Goal: Information Seeking & Learning: Check status

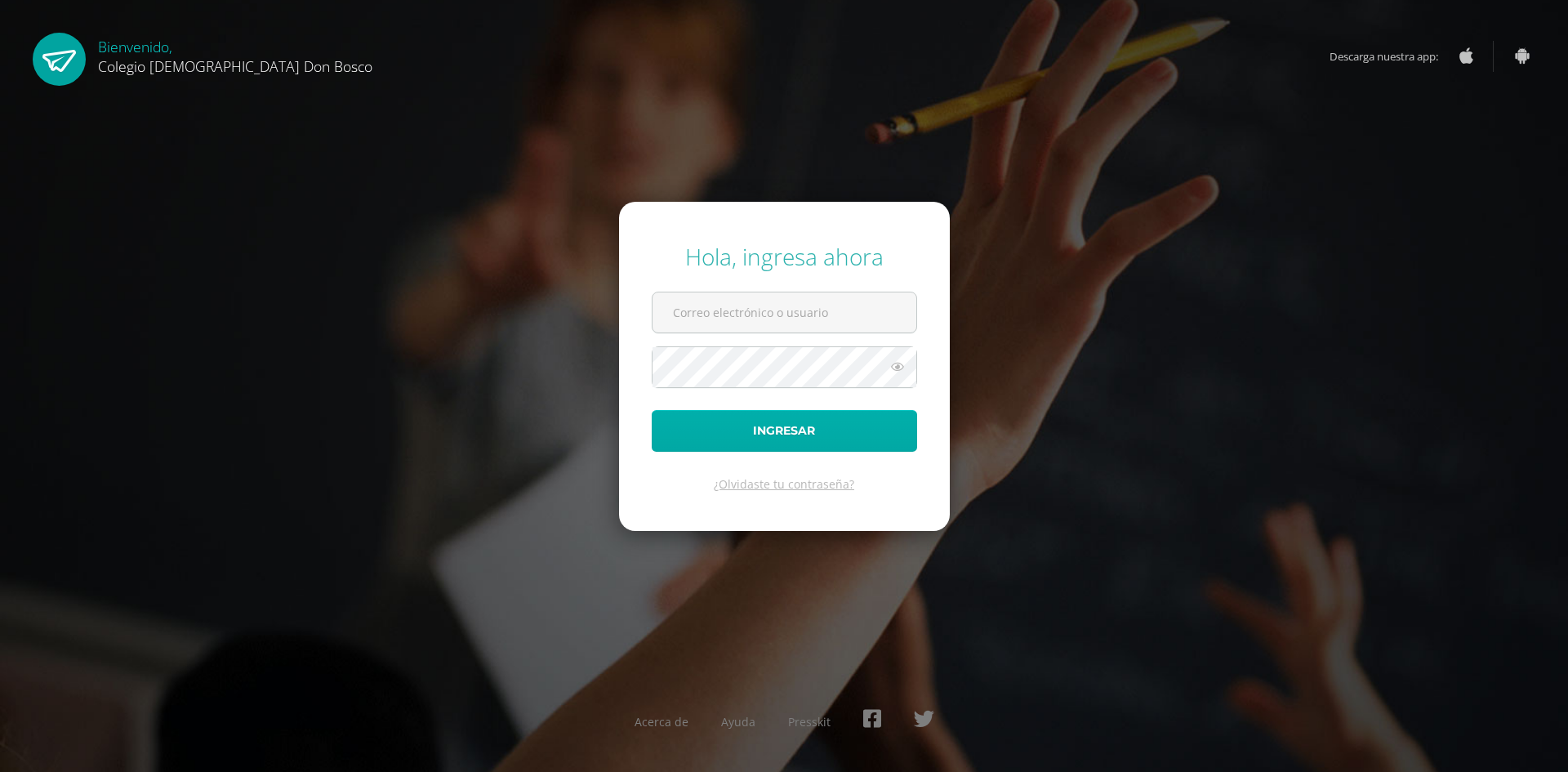
type input "[PERSON_NAME][EMAIL_ADDRESS][DOMAIN_NAME]"
click at [792, 435] on button "Ingresar" at bounding box center [785, 431] width 266 height 42
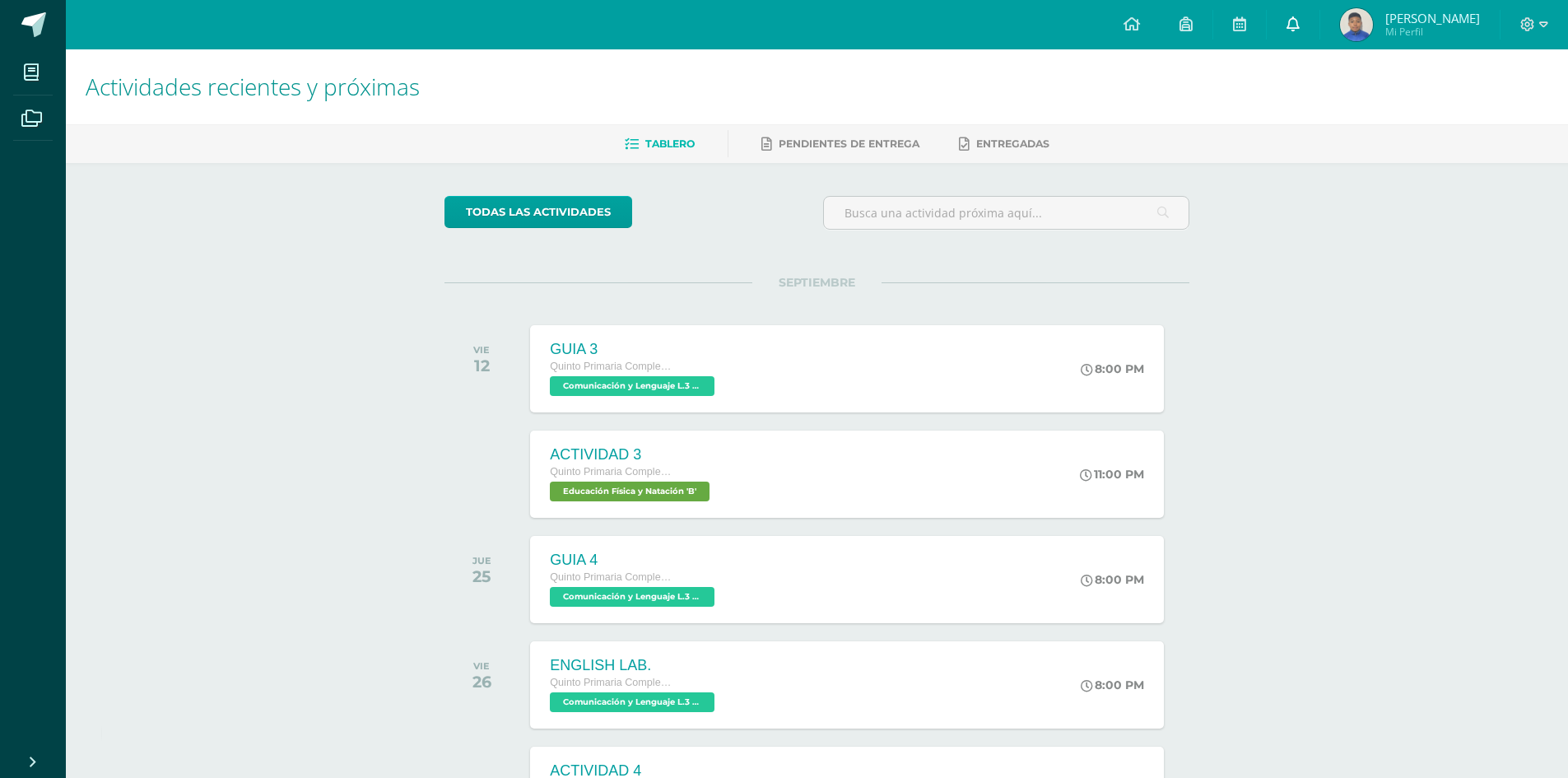
click at [1319, 42] on link at bounding box center [1293, 25] width 53 height 49
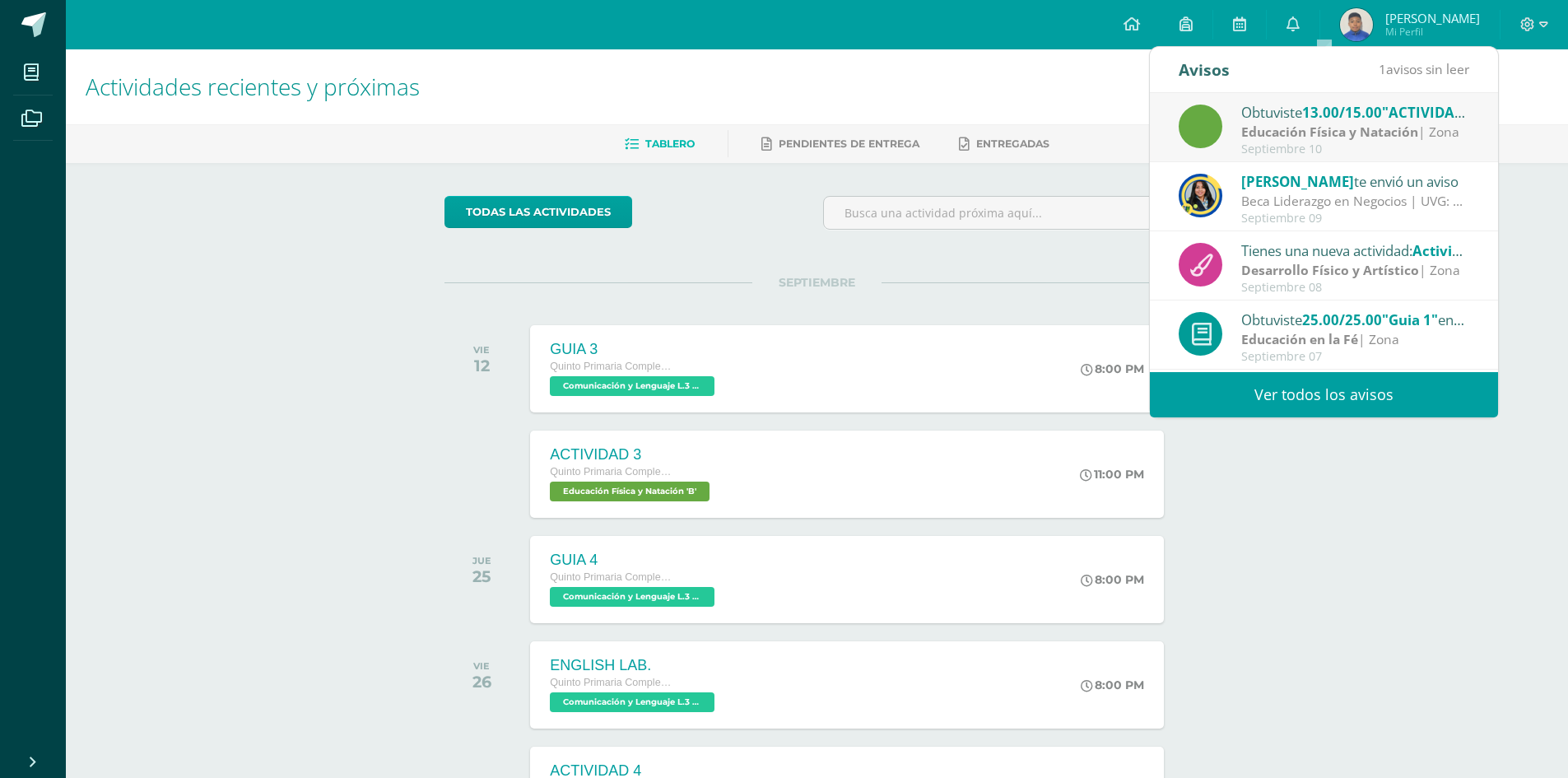
click at [1289, 179] on span "[PERSON_NAME]" at bounding box center [1297, 181] width 113 height 19
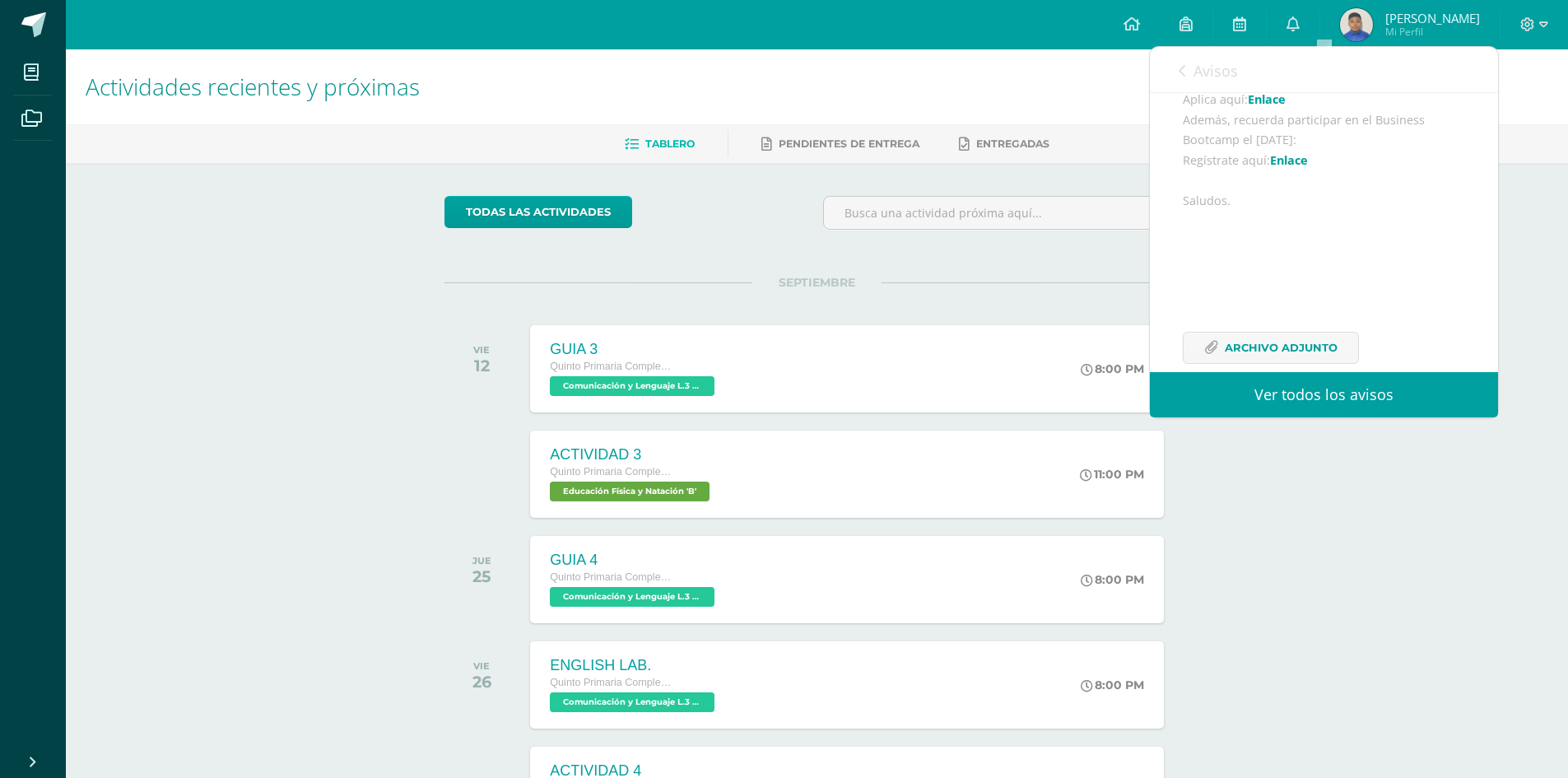
scroll to position [556, 0]
click at [1259, 314] on span "Archivo Adjunto" at bounding box center [1281, 320] width 113 height 31
click at [1319, 29] on link at bounding box center [1293, 25] width 53 height 49
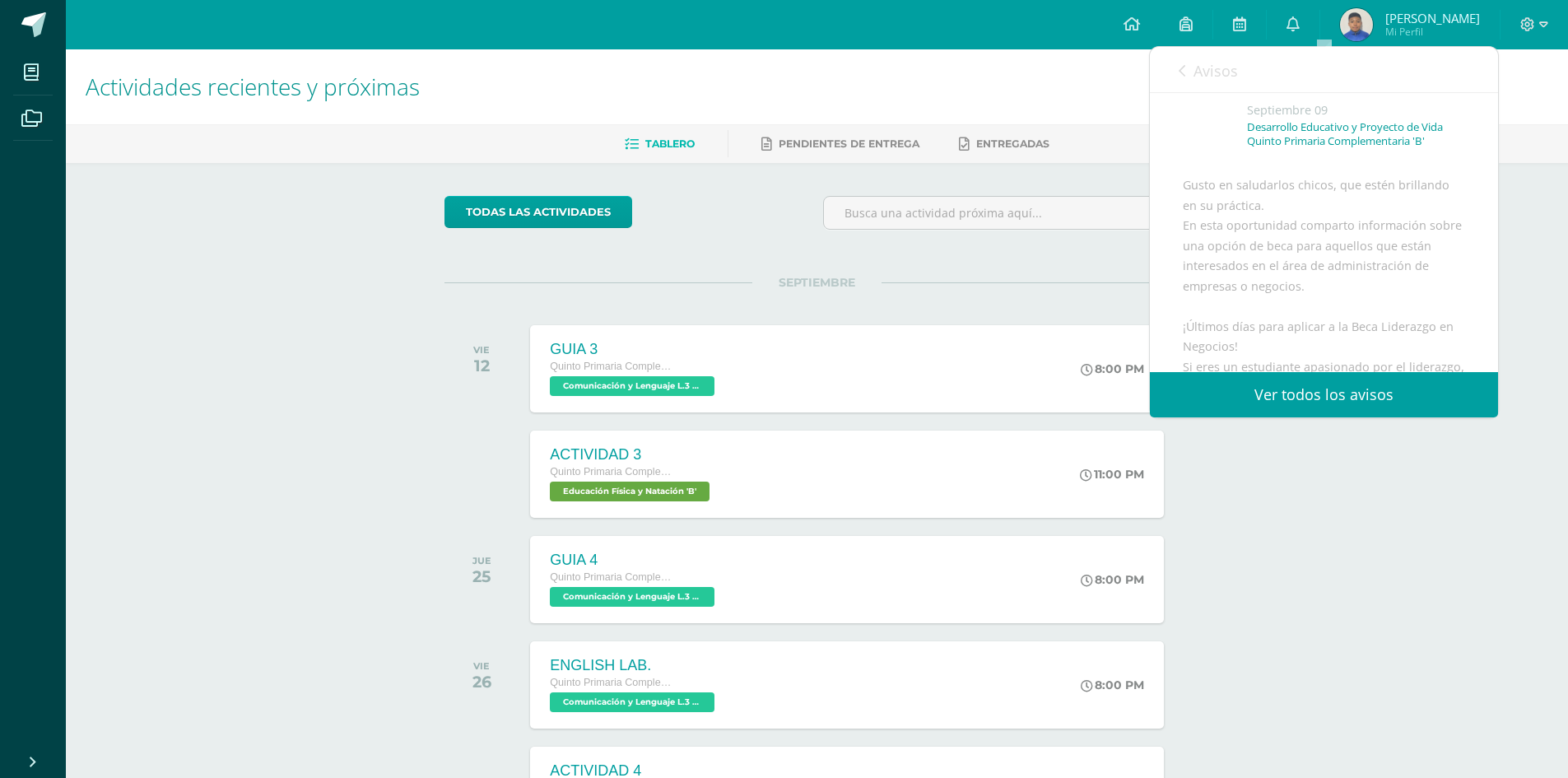
scroll to position [0, 0]
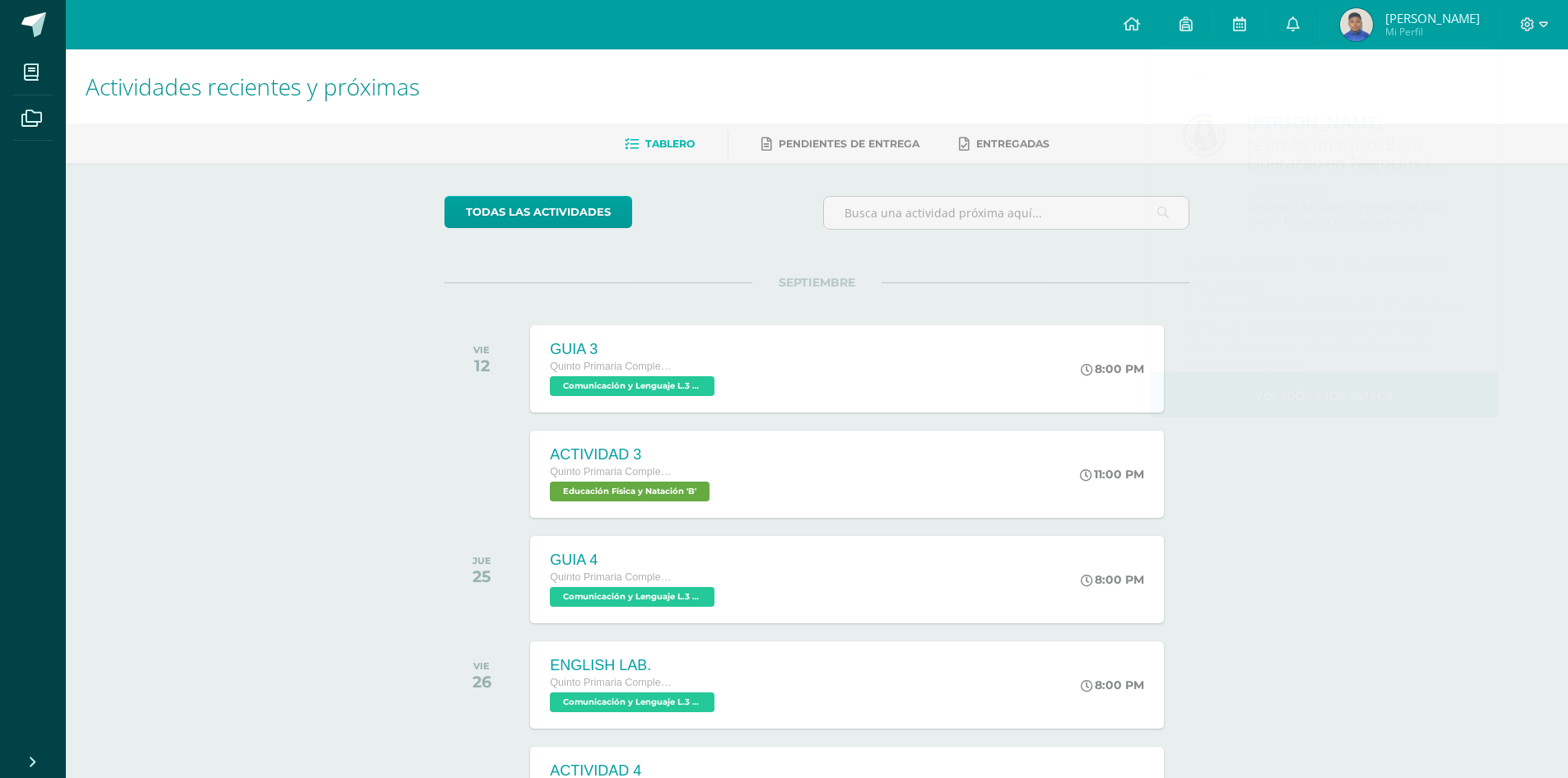
drag, startPoint x: 1351, startPoint y: 614, endPoint x: 1332, endPoint y: 274, distance: 340.5
click at [1350, 598] on div "Actividades recientes y próximas Tablero Pendientes de entrega Entregadas todas…" at bounding box center [817, 546] width 1502 height 993
click at [1299, 16] on span at bounding box center [1293, 24] width 14 height 18
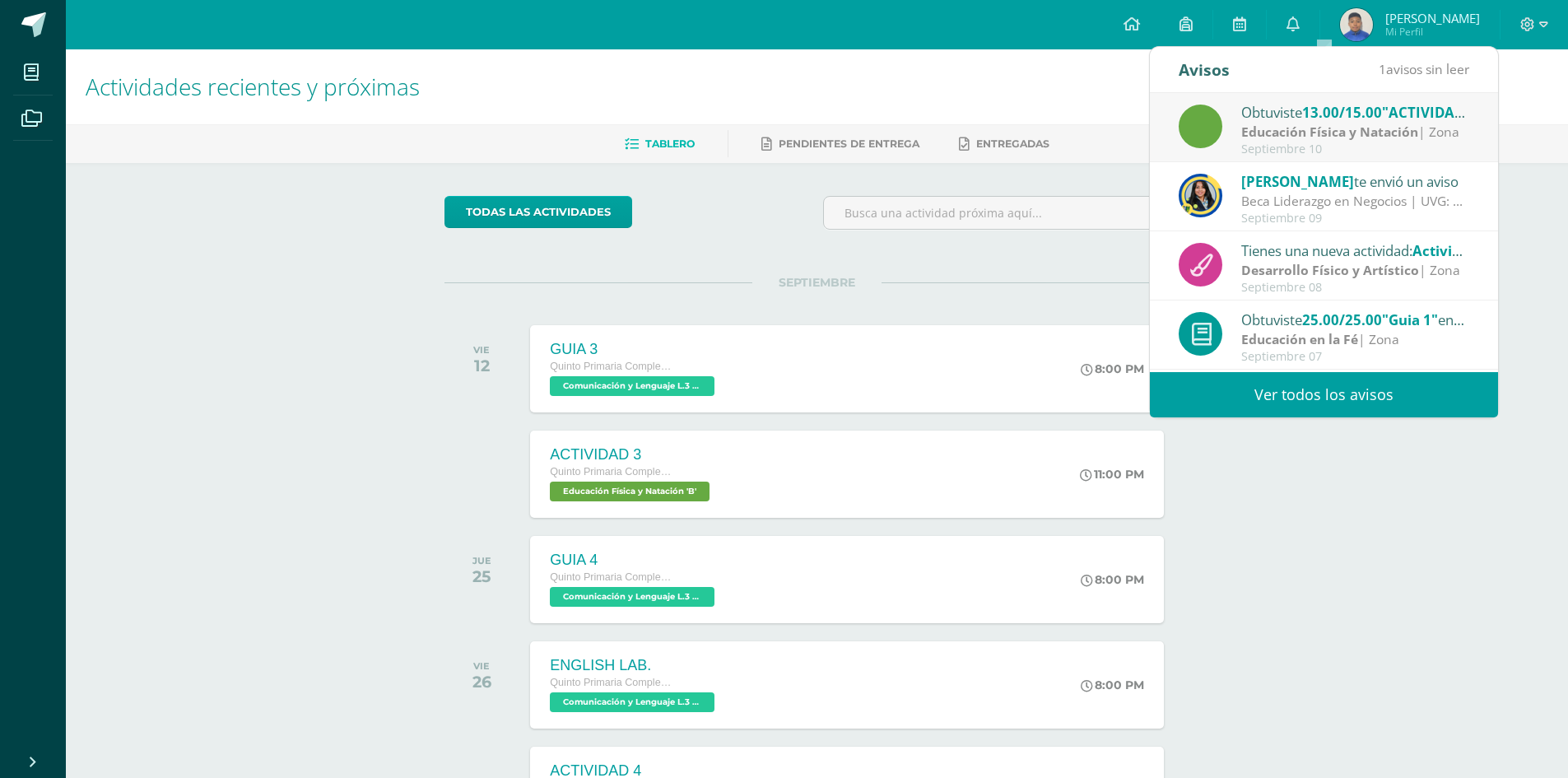
click at [1304, 120] on div "Obtuviste 13.00/15.00 "ACTIVIDAD 3" en Educación Física y Natación" at bounding box center [1355, 111] width 229 height 21
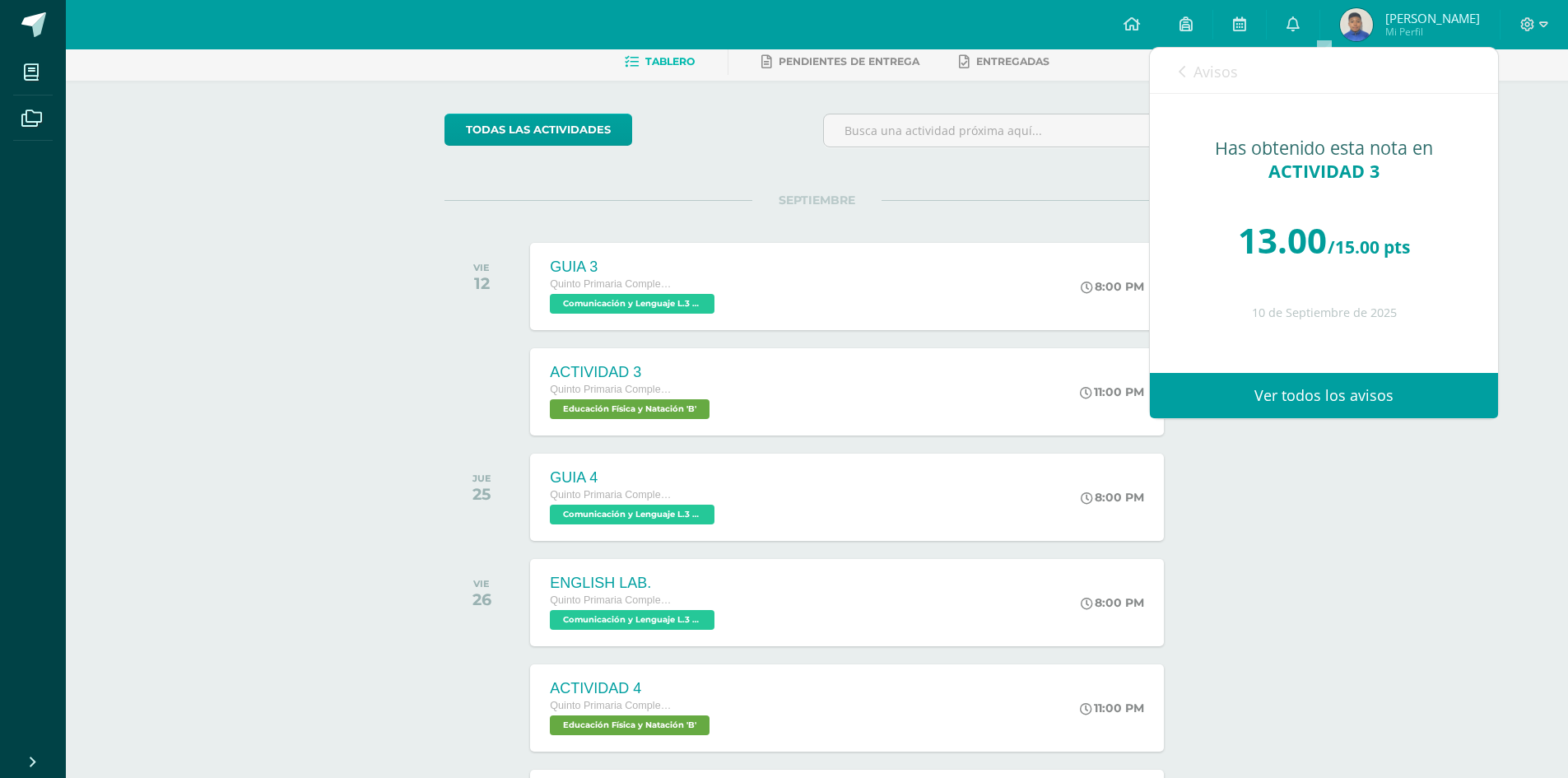
scroll to position [329, 0]
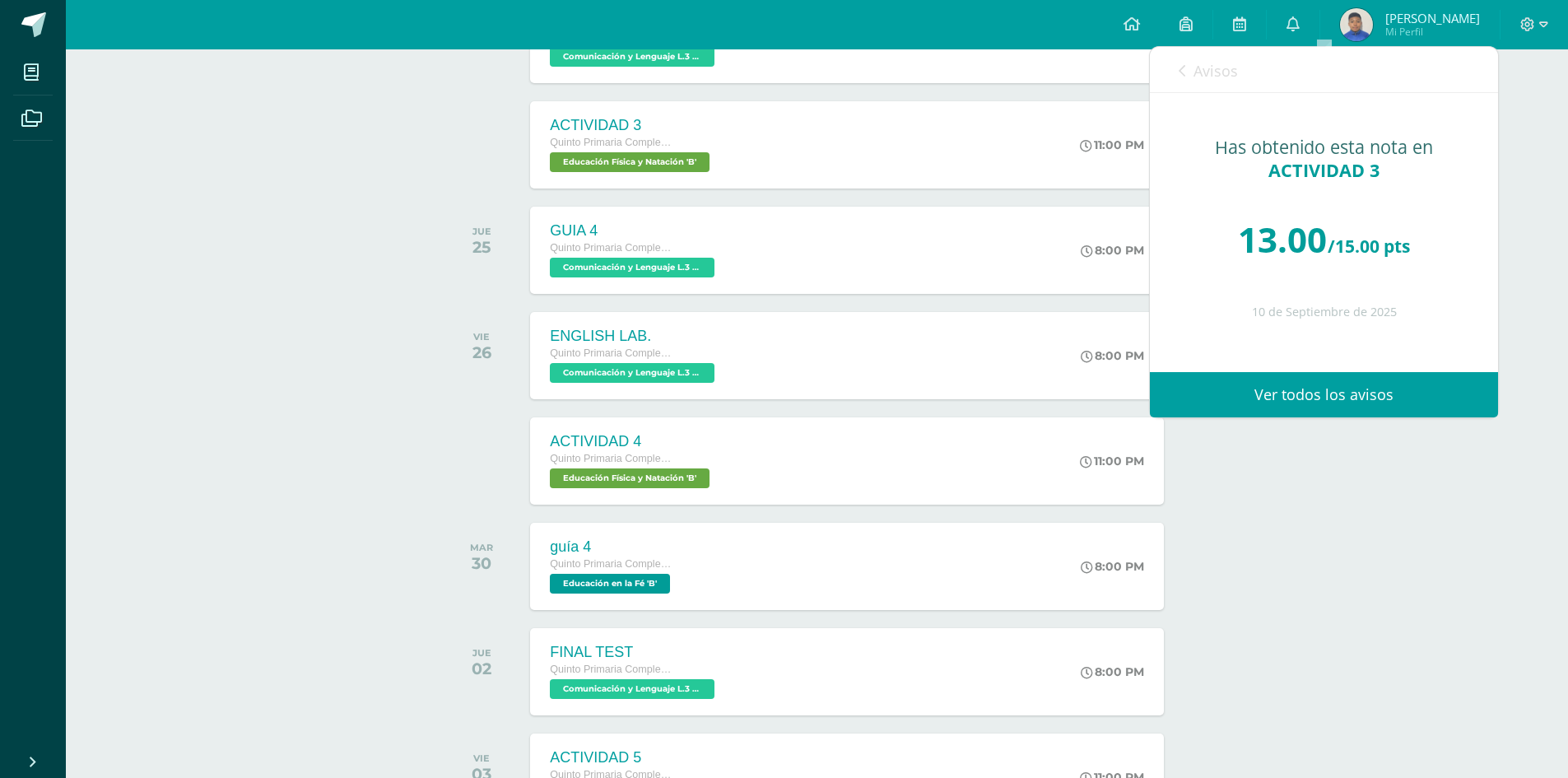
click at [1337, 386] on link "Ver todos los avisos" at bounding box center [1323, 394] width 348 height 45
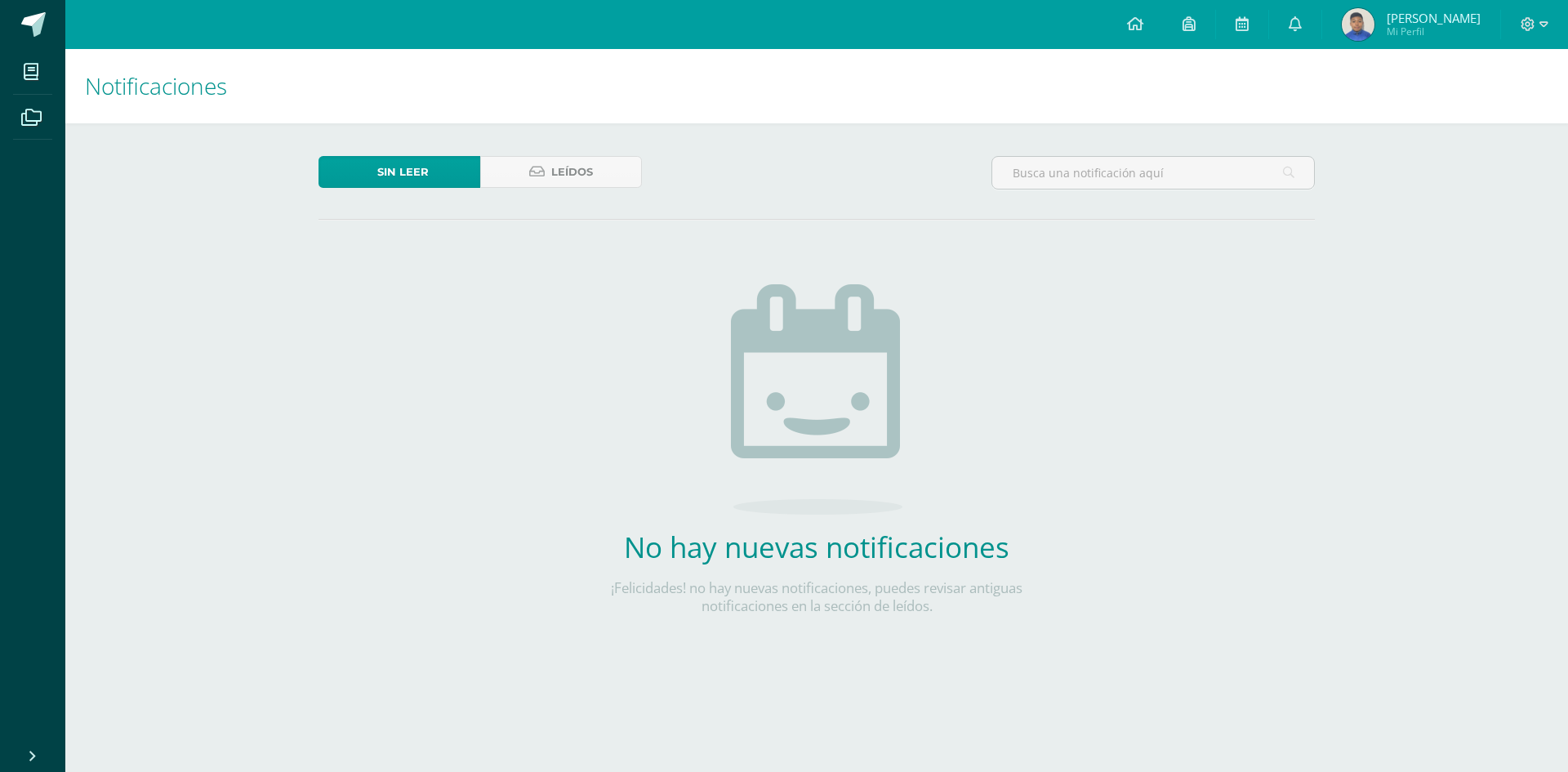
click at [1375, 27] on img at bounding box center [1358, 24] width 33 height 33
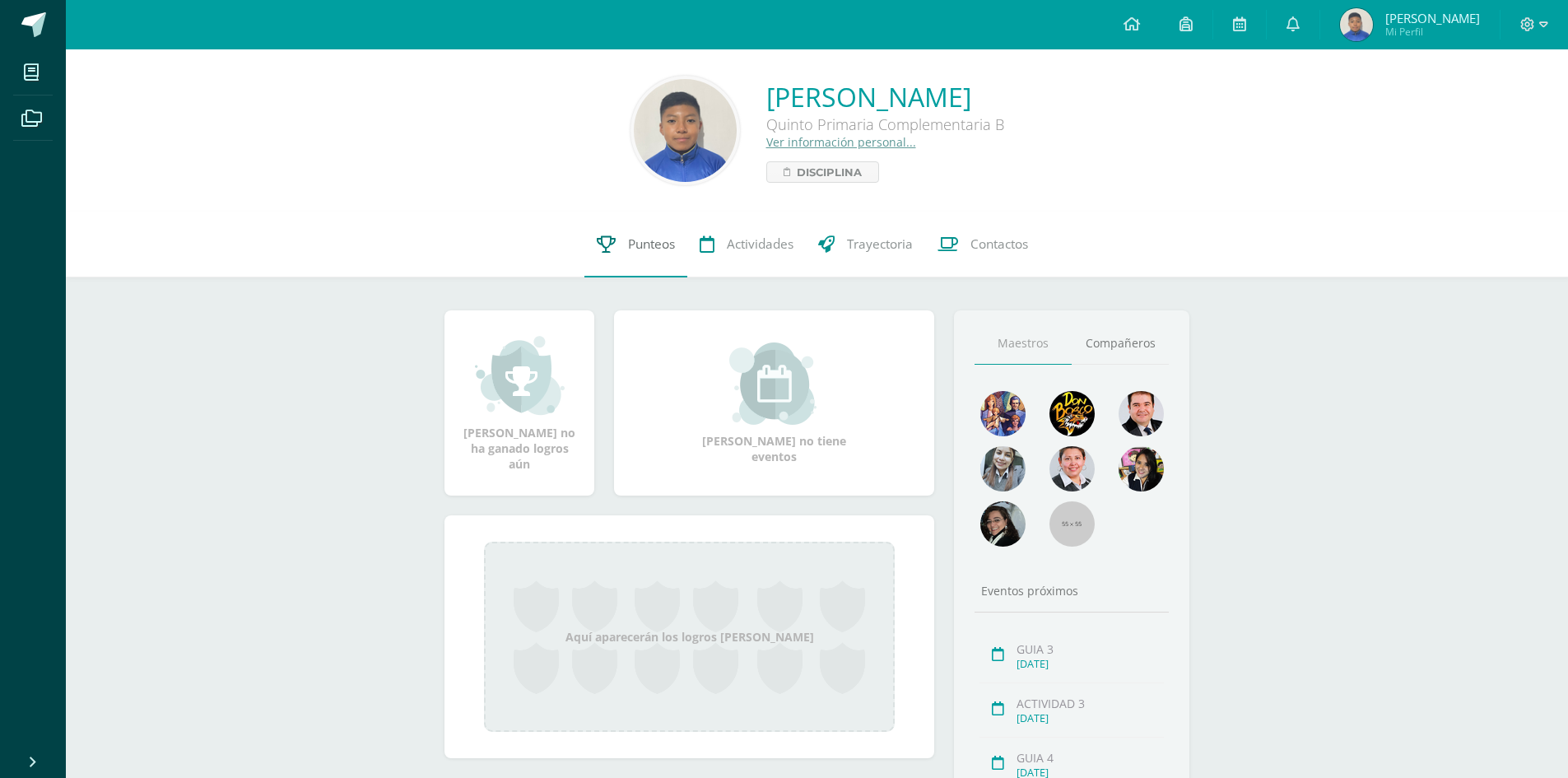
click at [661, 247] on span "Punteos" at bounding box center [651, 244] width 47 height 17
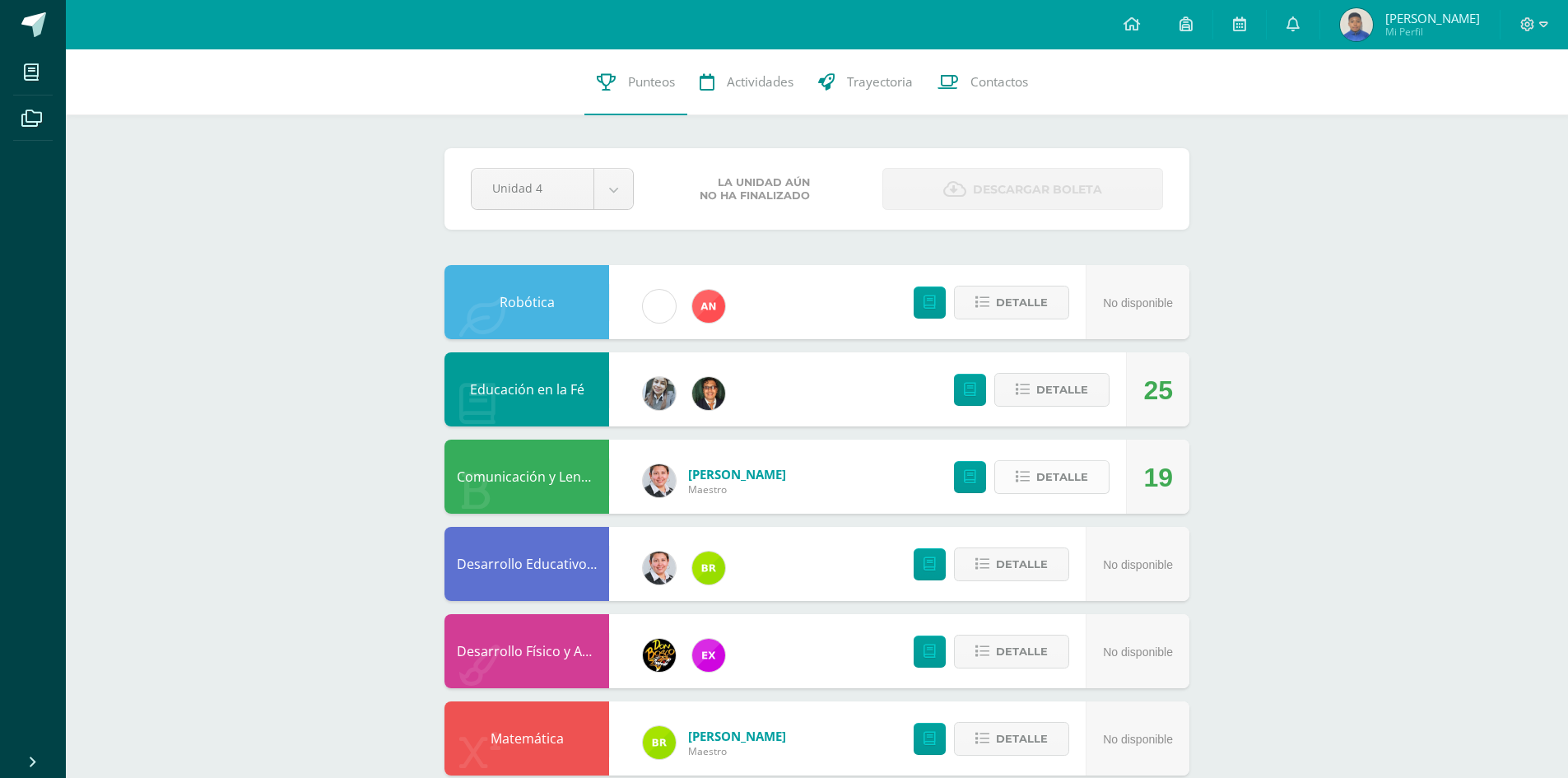
click at [1076, 484] on span "Detalle" at bounding box center [1061, 477] width 52 height 31
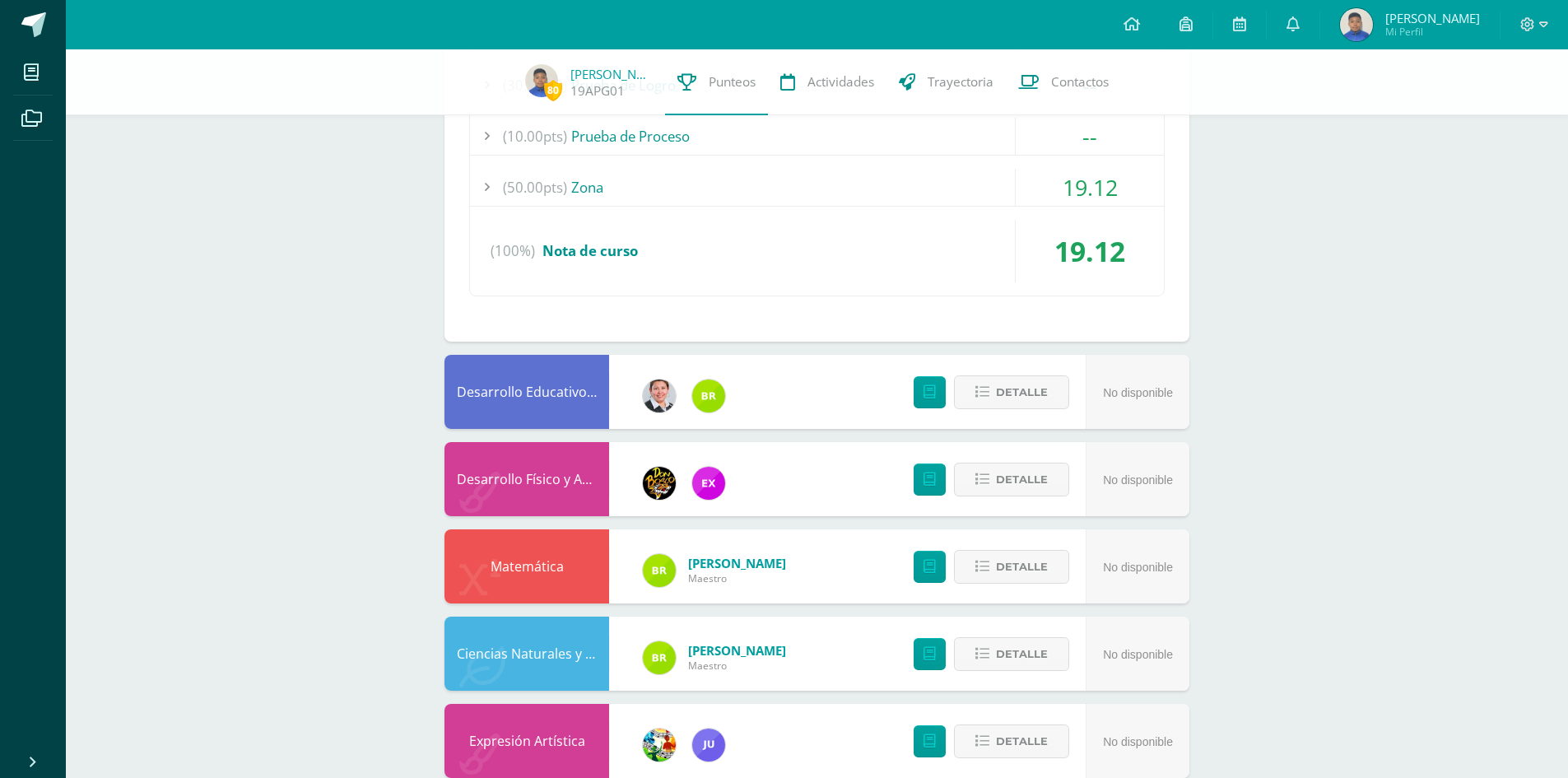
scroll to position [823, 0]
